Goal: Transaction & Acquisition: Obtain resource

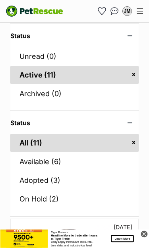
scroll to position [83, 0]
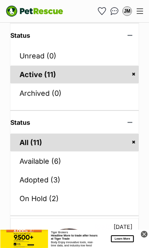
click at [34, 69] on link "Active (11)" at bounding box center [74, 75] width 128 height 18
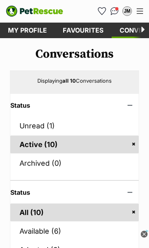
click at [115, 10] on img "Conversations" at bounding box center [114, 11] width 8 height 8
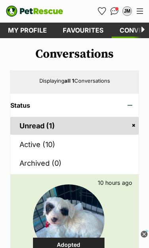
click at [85, 28] on link "Favourites" at bounding box center [83, 30] width 57 height 15
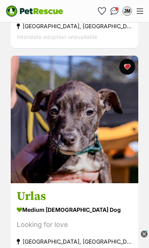
scroll to position [999, 0]
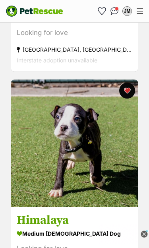
click at [112, 185] on img at bounding box center [75, 143] width 128 height 128
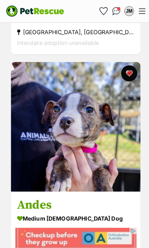
scroll to position [771, 0]
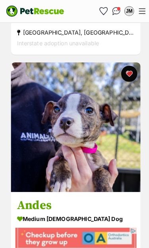
click at [94, 157] on img at bounding box center [75, 126] width 128 height 128
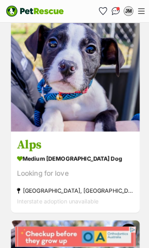
scroll to position [592, 0]
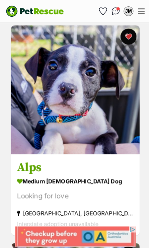
click at [103, 125] on img at bounding box center [75, 89] width 128 height 128
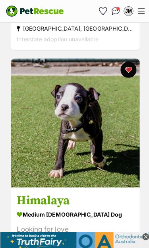
scroll to position [1206, 0]
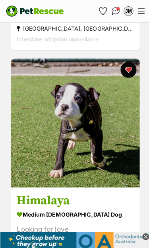
click at [108, 153] on img at bounding box center [75, 122] width 128 height 128
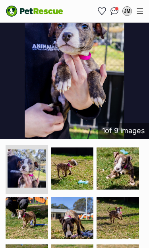
click at [125, 168] on img at bounding box center [118, 168] width 43 height 43
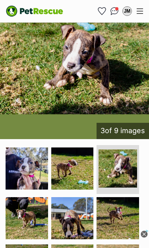
click at [33, 213] on img at bounding box center [27, 218] width 43 height 43
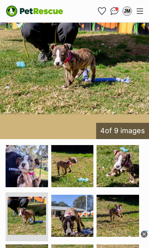
click at [127, 218] on img at bounding box center [118, 216] width 43 height 43
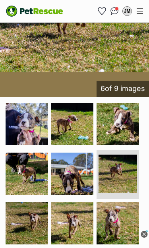
scroll to position [246, 0]
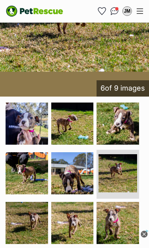
click at [121, 226] on img at bounding box center [118, 223] width 43 height 43
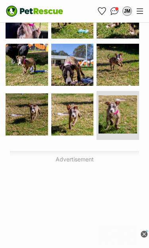
scroll to position [355, 0]
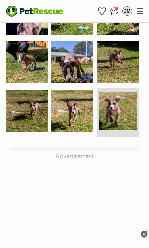
click at [78, 108] on img at bounding box center [72, 111] width 43 height 43
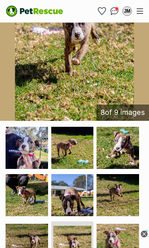
scroll to position [222, 0]
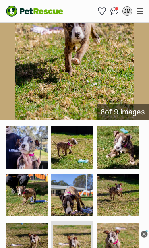
click at [33, 149] on img at bounding box center [27, 147] width 43 height 43
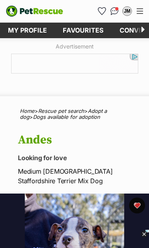
scroll to position [0, 0]
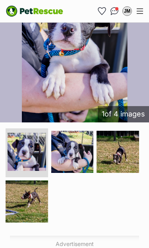
click at [33, 151] on img at bounding box center [27, 152] width 39 height 39
click at [34, 150] on img at bounding box center [27, 152] width 39 height 39
click at [77, 149] on img at bounding box center [72, 152] width 43 height 43
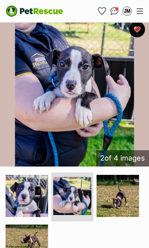
scroll to position [176, 0]
click at [124, 199] on img at bounding box center [118, 196] width 43 height 43
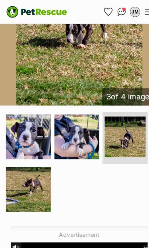
scroll to position [243, 0]
click at [35, 169] on img at bounding box center [27, 178] width 43 height 43
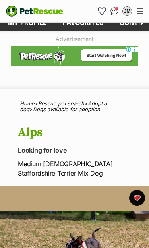
scroll to position [0, 0]
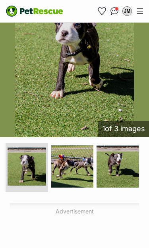
click at [79, 162] on img at bounding box center [72, 166] width 43 height 43
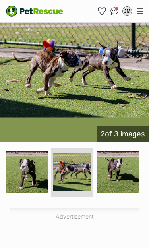
click at [124, 169] on img at bounding box center [118, 172] width 43 height 43
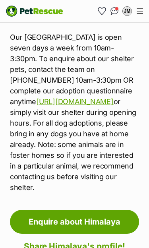
scroll to position [1445, 0]
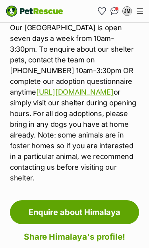
click at [101, 200] on link "Enquire about Himalaya" at bounding box center [74, 212] width 129 height 24
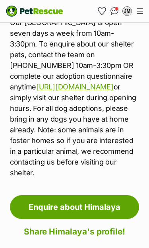
click at [115, 8] on img "Conversations" at bounding box center [114, 11] width 8 height 8
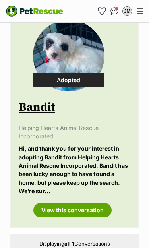
scroll to position [165, 0]
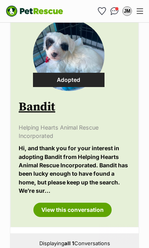
click at [77, 208] on link "View this conversation" at bounding box center [72, 210] width 78 height 14
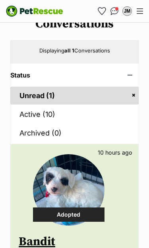
scroll to position [0, 0]
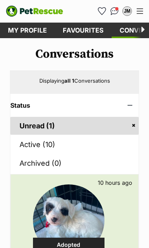
click at [82, 32] on link "Favourites" at bounding box center [83, 30] width 57 height 15
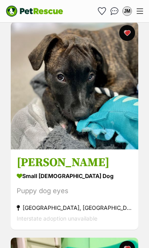
scroll to position [2448, 0]
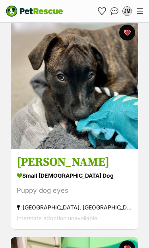
click at [98, 136] on img at bounding box center [75, 85] width 128 height 128
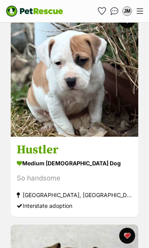
scroll to position [3323, 0]
click at [100, 137] on img at bounding box center [75, 73] width 128 height 128
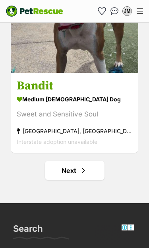
scroll to position [4680, 0]
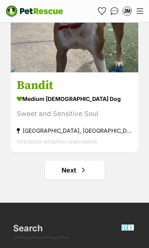
click at [76, 174] on link "Next" at bounding box center [75, 170] width 60 height 19
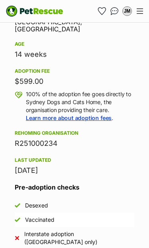
scroll to position [746, 0]
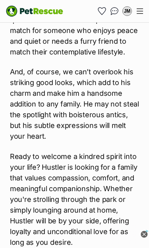
scroll to position [1277, 0]
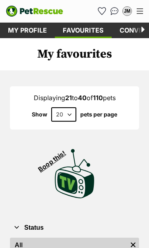
click at [142, 12] on div "Menu" at bounding box center [140, 11] width 6 height 6
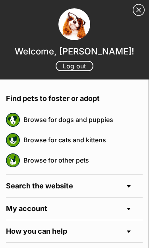
click at [96, 119] on link "Browse for dogs and puppies" at bounding box center [82, 119] width 119 height 17
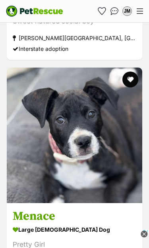
scroll to position [4202, 0]
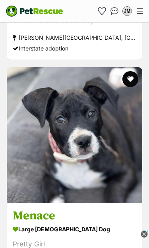
click at [96, 165] on img at bounding box center [75, 135] width 136 height 136
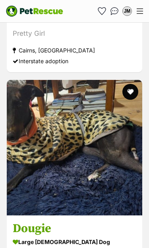
scroll to position [0, 0]
click at [73, 179] on img at bounding box center [75, 148] width 136 height 136
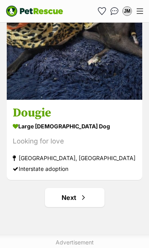
scroll to position [4755, 0]
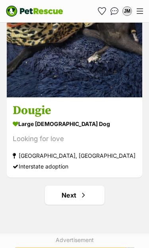
click at [77, 186] on link "Next" at bounding box center [75, 195] width 60 height 19
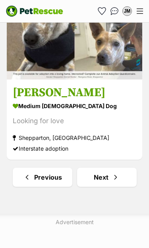
scroll to position [4794, 0]
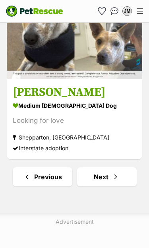
click at [108, 167] on link "Next" at bounding box center [107, 176] width 60 height 19
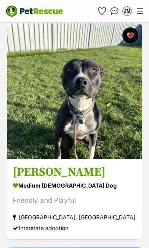
scroll to position [1607, 0]
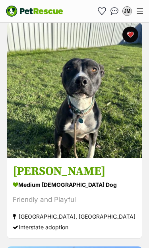
click at [78, 127] on img at bounding box center [75, 91] width 136 height 136
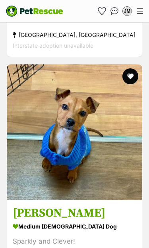
scroll to position [3432, 0]
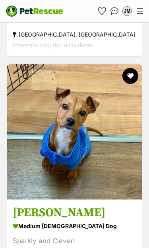
click at [98, 163] on img at bounding box center [75, 132] width 136 height 136
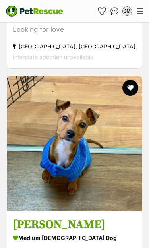
scroll to position [3420, 0]
click at [133, 80] on button "favourite" at bounding box center [130, 88] width 16 height 16
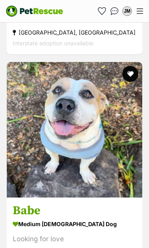
scroll to position [4552, 0]
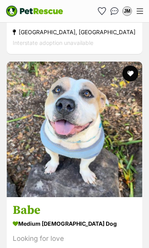
click at [104, 170] on img at bounding box center [75, 130] width 136 height 136
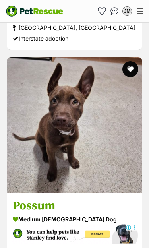
scroll to position [4780, 0]
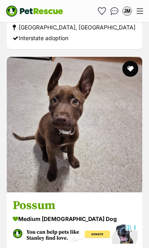
click at [97, 159] on img at bounding box center [75, 125] width 136 height 136
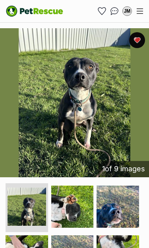
scroll to position [166, 0]
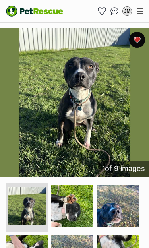
click at [76, 209] on img at bounding box center [72, 206] width 43 height 43
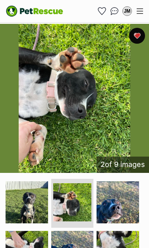
scroll to position [178, 0]
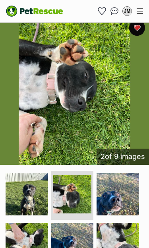
click at [78, 240] on img at bounding box center [72, 244] width 43 height 43
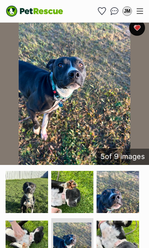
scroll to position [0, 0]
click at [120, 240] on img at bounding box center [118, 242] width 43 height 43
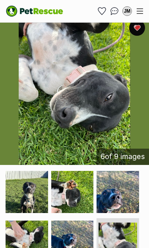
click at [35, 236] on img at bounding box center [27, 242] width 43 height 43
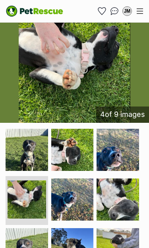
click at [126, 241] on img at bounding box center [118, 249] width 43 height 43
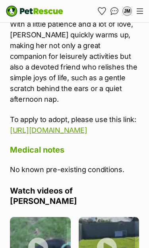
scroll to position [1484, 0]
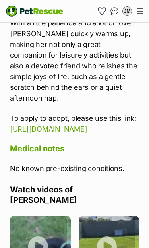
click at [110, 216] on img at bounding box center [109, 246] width 61 height 61
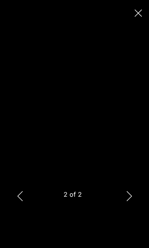
scroll to position [0, 0]
type input "100"
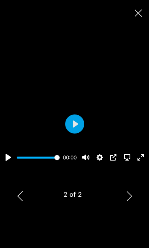
click at [143, 12] on button "Close" at bounding box center [138, 13] width 14 height 14
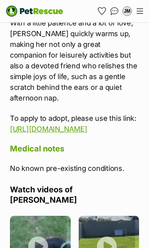
click at [42, 216] on img at bounding box center [40, 246] width 61 height 61
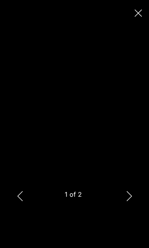
type input "100"
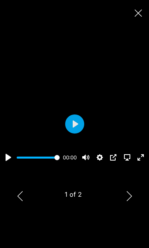
click at [142, 14] on button "Close" at bounding box center [138, 13] width 14 height 14
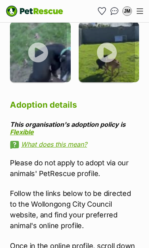
scroll to position [1673, 0]
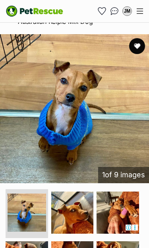
click at [85, 208] on img at bounding box center [72, 213] width 43 height 43
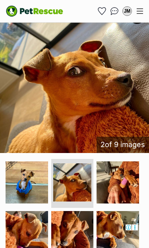
scroll to position [190, 0]
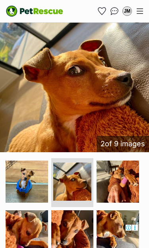
click at [124, 184] on img at bounding box center [118, 182] width 43 height 43
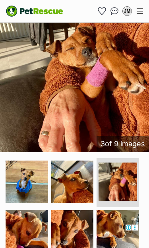
click at [122, 227] on img at bounding box center [118, 231] width 43 height 43
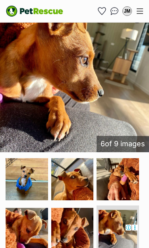
scroll to position [0, 0]
click at [88, 224] on img at bounding box center [72, 229] width 43 height 43
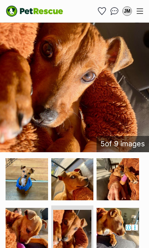
click at [34, 222] on img at bounding box center [27, 229] width 43 height 43
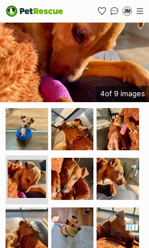
scroll to position [241, 0]
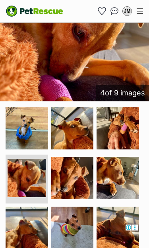
click at [81, 226] on img at bounding box center [72, 228] width 43 height 43
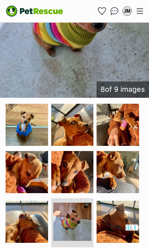
scroll to position [255, 0]
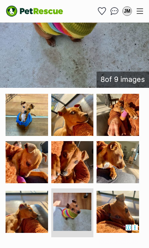
click at [33, 205] on img at bounding box center [27, 212] width 43 height 43
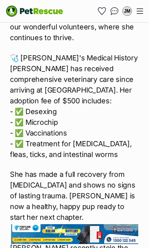
scroll to position [2196, 0]
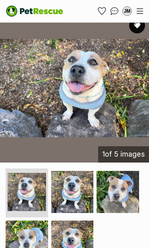
scroll to position [180, 0]
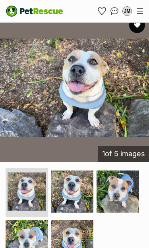
click at [125, 189] on img at bounding box center [118, 191] width 43 height 43
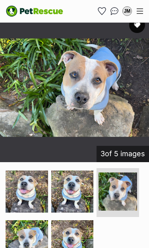
scroll to position [0, 0]
click at [31, 236] on img at bounding box center [27, 241] width 43 height 43
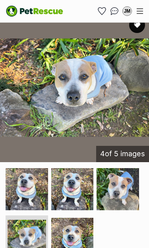
click at [76, 232] on img at bounding box center [72, 239] width 43 height 43
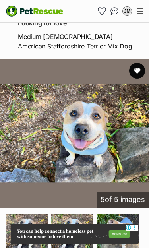
scroll to position [135, 0]
click at [140, 71] on button "favourite" at bounding box center [137, 71] width 16 height 16
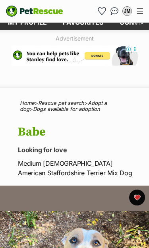
scroll to position [4, 0]
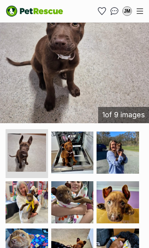
scroll to position [216, 0]
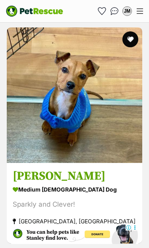
scroll to position [3478, 0]
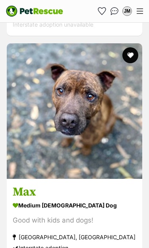
scroll to position [817, 0]
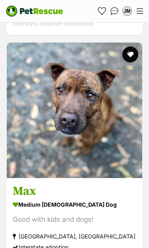
click at [86, 135] on img at bounding box center [75, 111] width 136 height 136
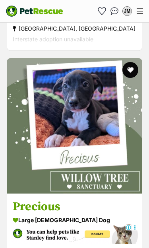
scroll to position [1920, 0]
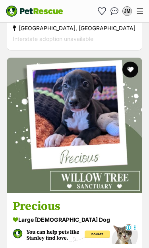
click at [94, 158] on img at bounding box center [75, 126] width 136 height 136
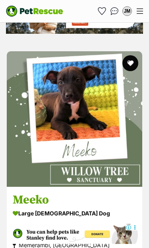
scroll to position [3122, 0]
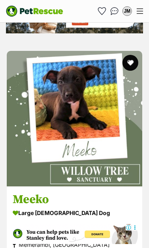
click at [78, 157] on img at bounding box center [75, 119] width 136 height 136
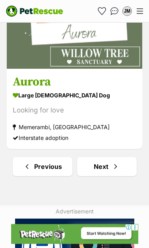
scroll to position [4814, 0]
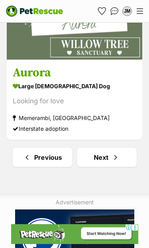
click at [114, 153] on span "Next page" at bounding box center [116, 158] width 8 height 10
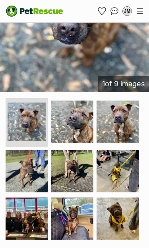
click at [120, 170] on img at bounding box center [118, 171] width 43 height 43
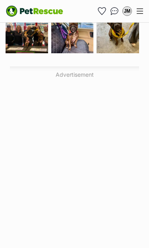
scroll to position [432, 0]
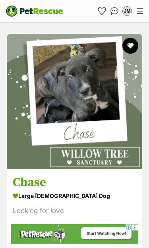
scroll to position [380, 0]
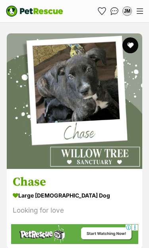
click at [104, 130] on img at bounding box center [75, 101] width 136 height 136
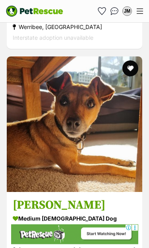
scroll to position [803, 0]
click at [95, 151] on img at bounding box center [75, 124] width 136 height 136
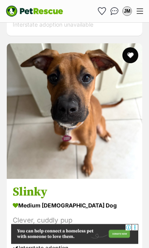
scroll to position [1264, 0]
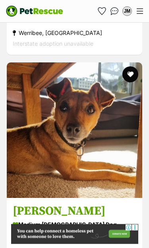
click at [131, 66] on button "favourite" at bounding box center [130, 74] width 16 height 16
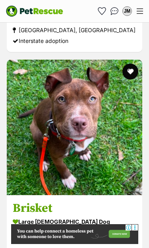
scroll to position [1934, 0]
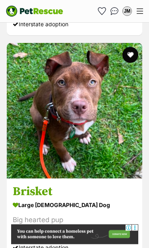
click at [132, 47] on button "favourite" at bounding box center [130, 55] width 16 height 16
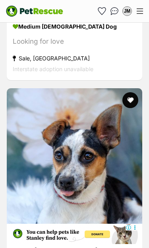
scroll to position [2573, 0]
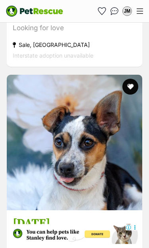
click at [82, 179] on img at bounding box center [75, 143] width 136 height 136
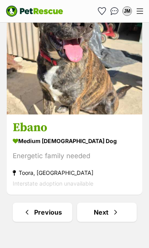
scroll to position [4760, 0]
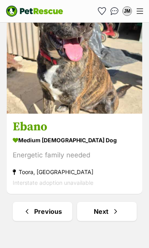
click at [110, 202] on link "Next" at bounding box center [107, 211] width 60 height 19
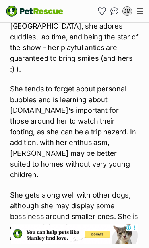
scroll to position [1275, 0]
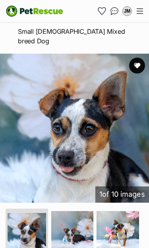
click at [124, 219] on img at bounding box center [118, 232] width 43 height 43
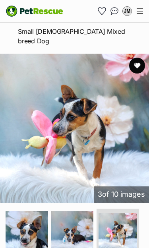
click at [80, 217] on img at bounding box center [72, 232] width 43 height 43
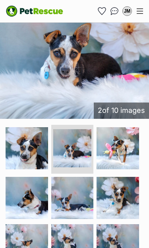
scroll to position [225, 0]
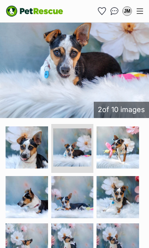
click at [123, 189] on img at bounding box center [118, 197] width 43 height 43
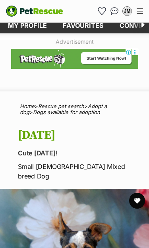
scroll to position [0, 0]
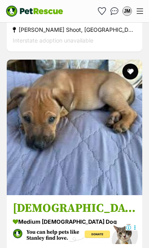
scroll to position [3899, 0]
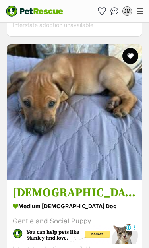
click at [104, 147] on img at bounding box center [75, 112] width 136 height 136
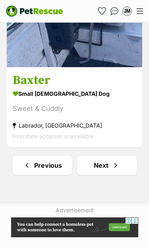
scroll to position [4906, 0]
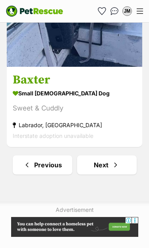
click at [110, 155] on link "Next" at bounding box center [107, 164] width 60 height 19
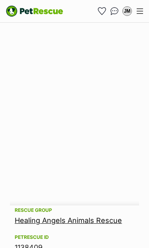
scroll to position [589, 0]
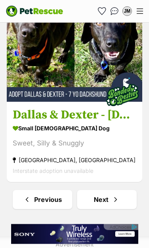
scroll to position [4772, 0]
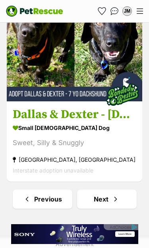
click at [110, 190] on link "Next" at bounding box center [107, 199] width 60 height 19
